Goal: Complete application form

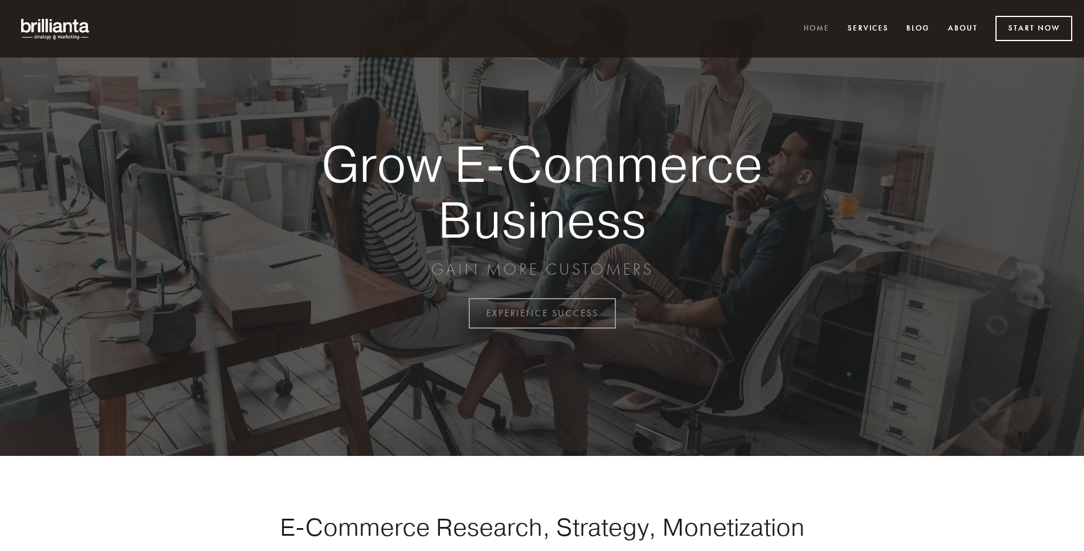
scroll to position [3075, 0]
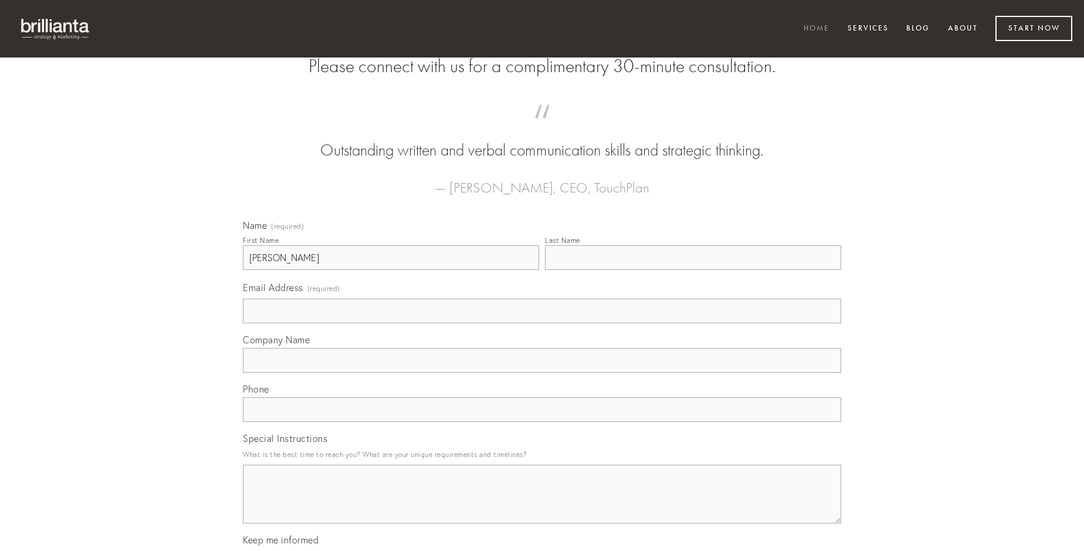
type input "[PERSON_NAME]"
click at [693, 270] on input "Last Name" at bounding box center [693, 257] width 296 height 25
type input "[PERSON_NAME]"
click at [542, 323] on input "Email Address (required)" at bounding box center [542, 311] width 598 height 25
type input "[EMAIL_ADDRESS][DOMAIN_NAME]"
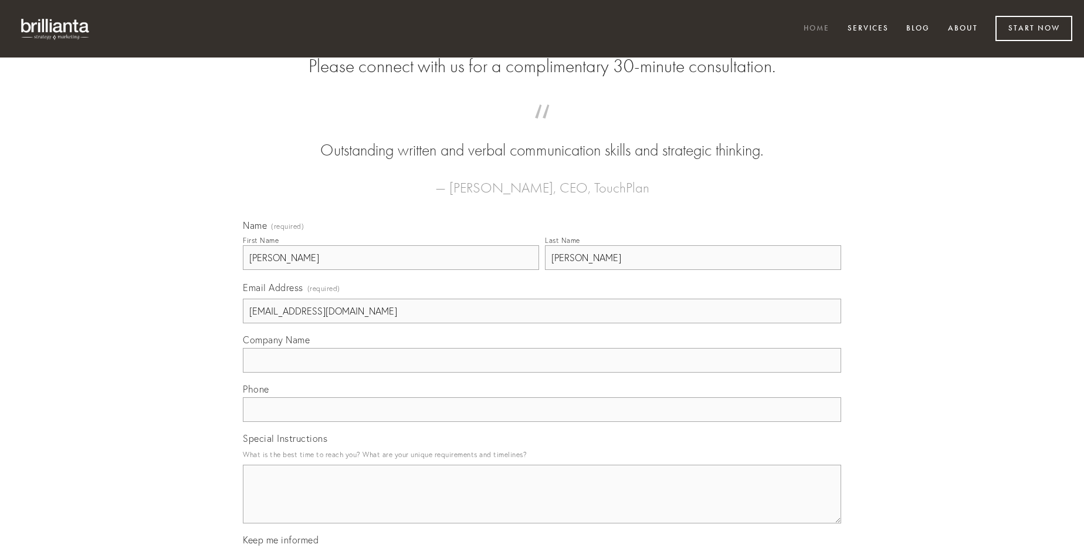
click at [542, 372] on input "Company Name" at bounding box center [542, 360] width 598 height 25
type input "reiciendis"
click at [542, 422] on input "text" at bounding box center [542, 409] width 598 height 25
click at [542, 504] on textarea "Special Instructions" at bounding box center [542, 494] width 598 height 59
type textarea "decretum"
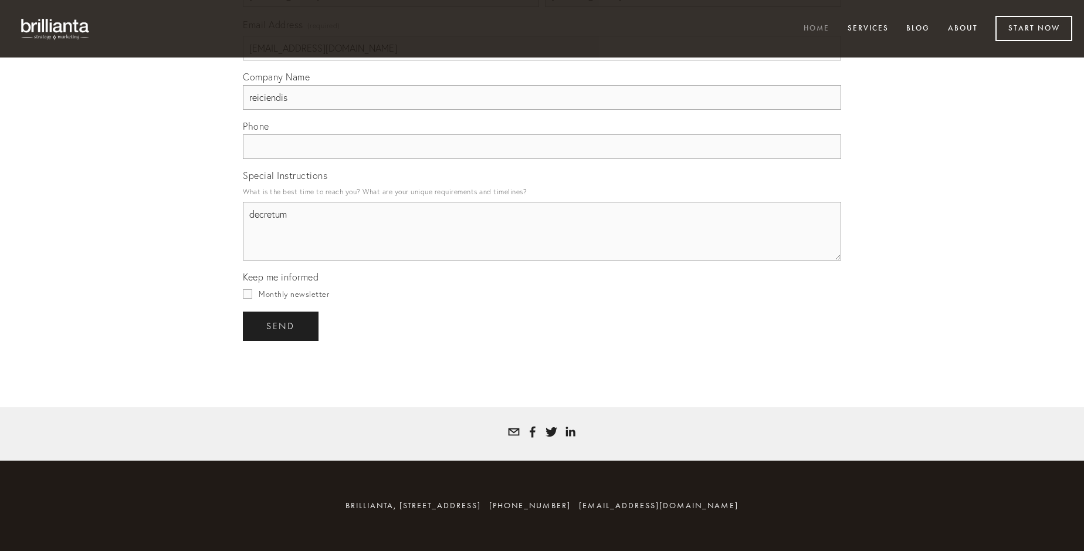
click at [282, 326] on span "send" at bounding box center [280, 326] width 29 height 11
